Goal: Task Accomplishment & Management: Use online tool/utility

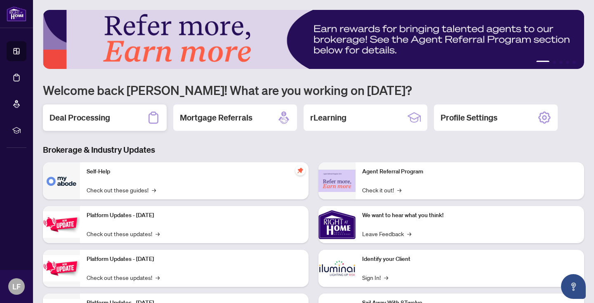
click at [94, 118] on h2 "Deal Processing" at bounding box center [80, 118] width 61 height 12
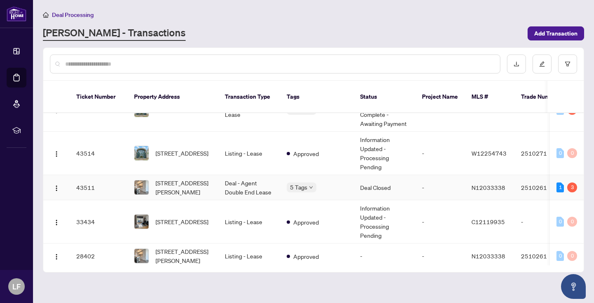
scroll to position [69, 0]
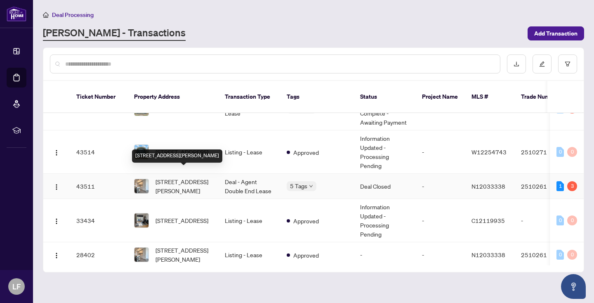
click at [165, 177] on span "[STREET_ADDRESS][PERSON_NAME]" at bounding box center [184, 186] width 56 height 18
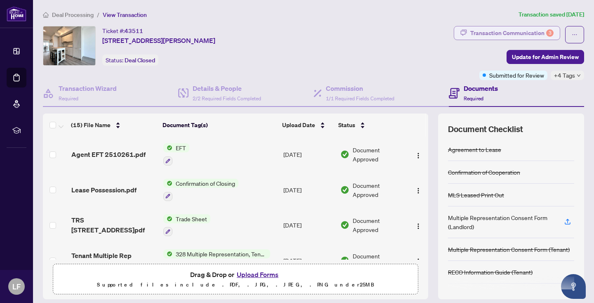
click at [486, 29] on div "Transaction Communication 3" at bounding box center [512, 32] width 83 height 13
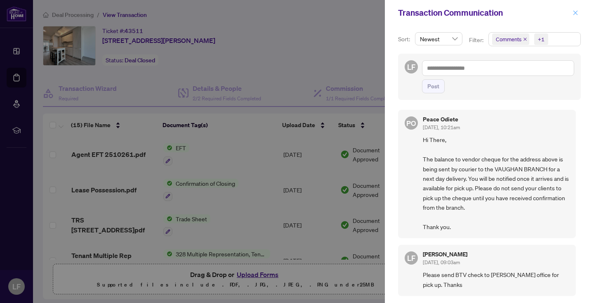
click at [579, 12] on button "button" at bounding box center [576, 13] width 11 height 10
